Goal: Check status

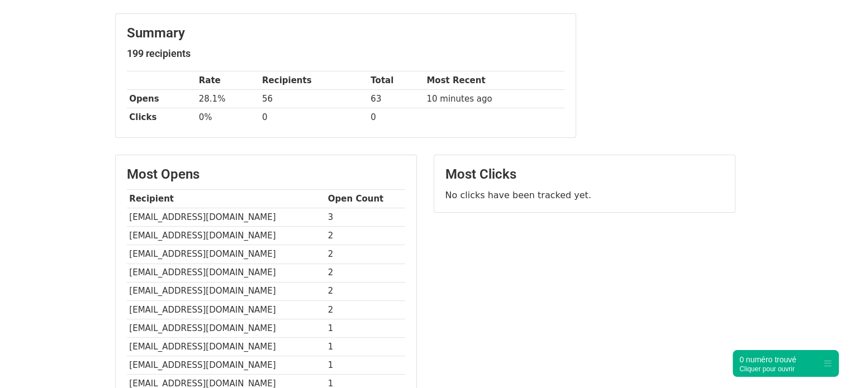
scroll to position [150, 0]
